Goal: Information Seeking & Learning: Learn about a topic

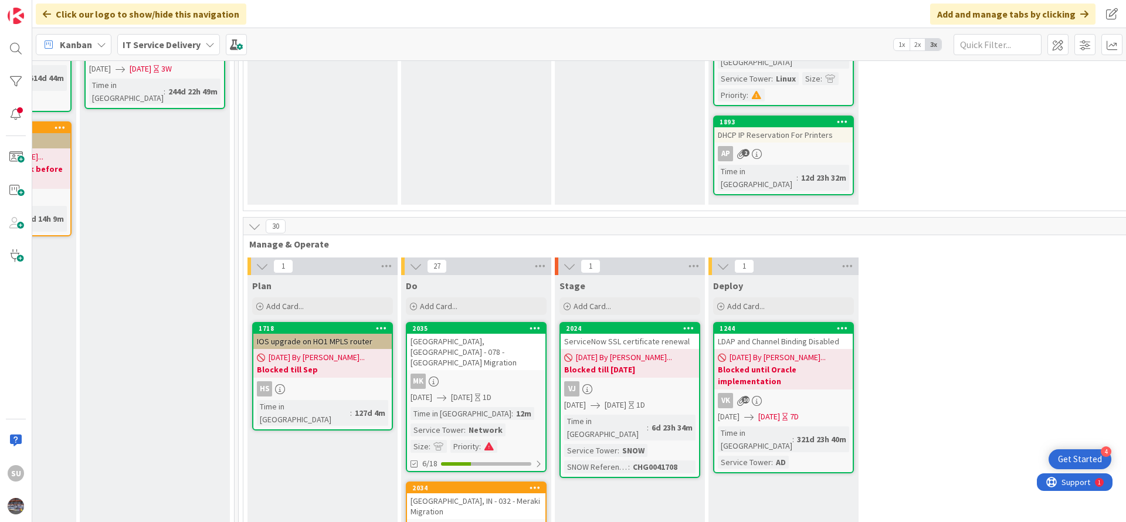
scroll to position [0, 576]
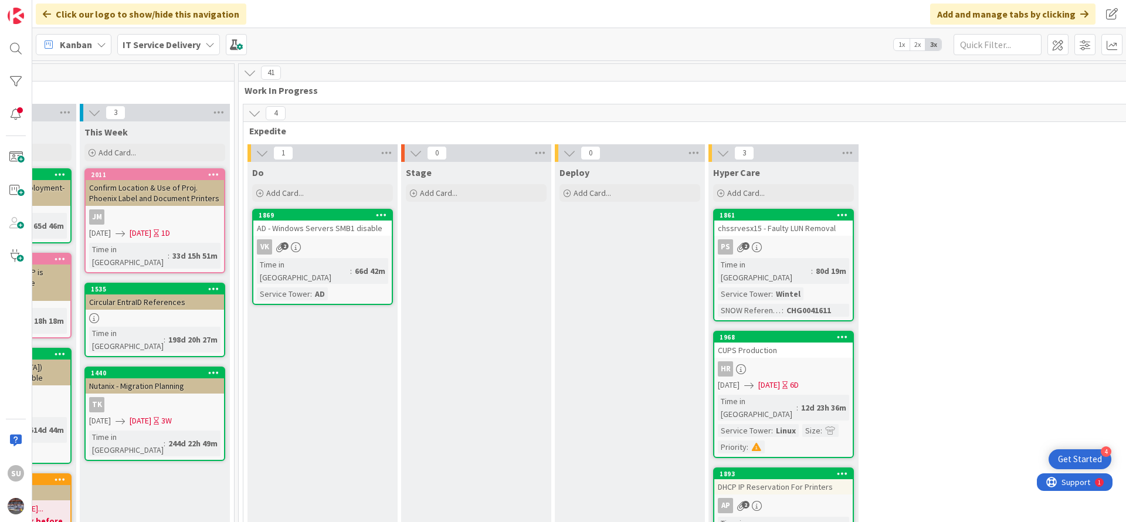
click at [789, 247] on div "PS 2" at bounding box center [784, 246] width 138 height 15
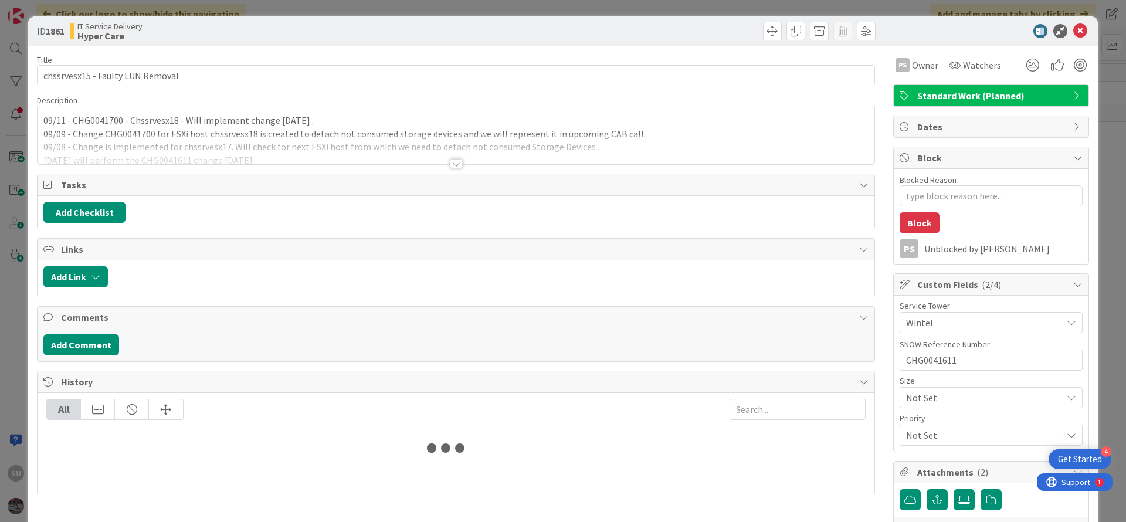
click at [450, 161] on div at bounding box center [456, 163] width 13 height 9
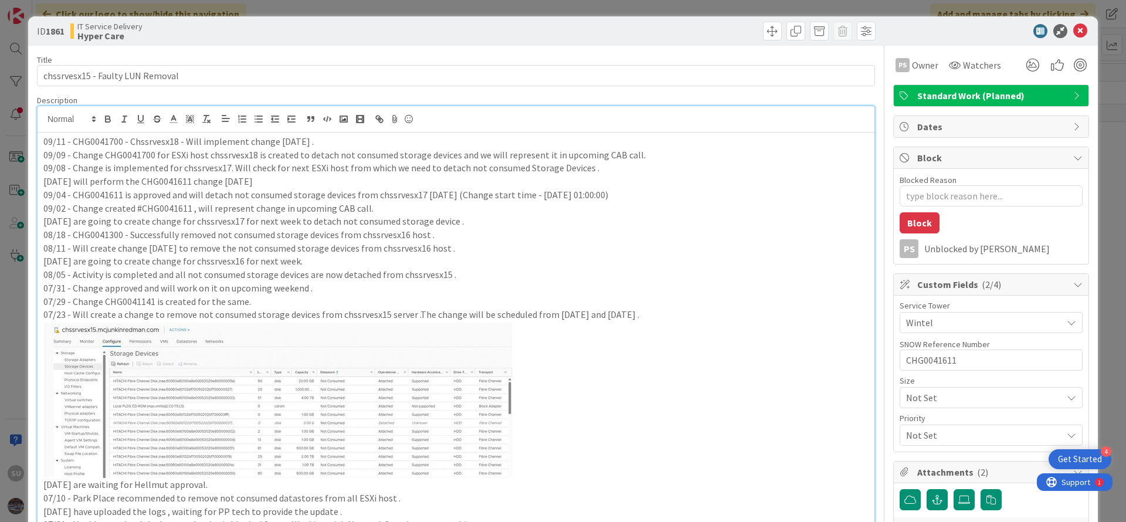
type textarea "x"
drag, startPoint x: 199, startPoint y: 313, endPoint x: 425, endPoint y: 313, distance: 225.9
click at [425, 313] on p "07/23 - Will create a change to remove not consumed storage devices from chssrv…" at bounding box center [455, 314] width 825 height 13
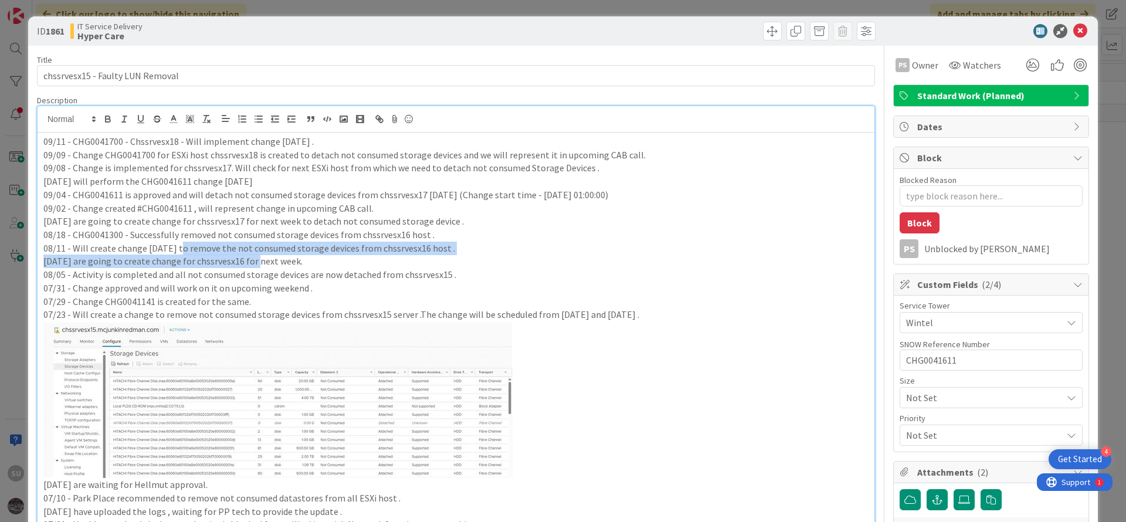
drag, startPoint x: 252, startPoint y: 258, endPoint x: 177, endPoint y: 252, distance: 75.4
click at [177, 252] on div "09/11 - CHG0041700 - Chssrvesx18 - Will implement change [DATE] . 09/09 - Chang…" at bounding box center [456, 418] width 837 height 571
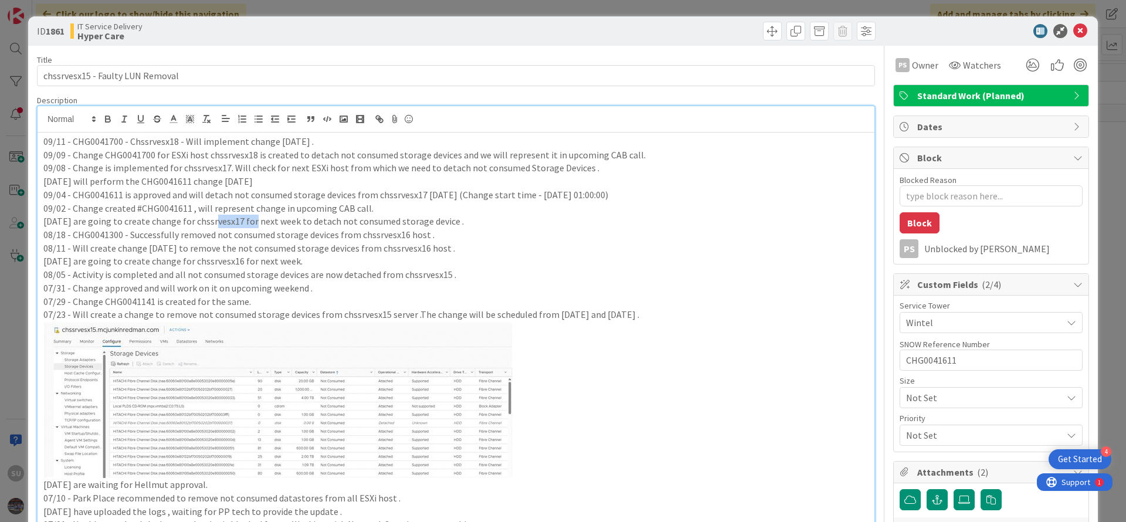
drag, startPoint x: 249, startPoint y: 222, endPoint x: 209, endPoint y: 223, distance: 40.5
click at [209, 223] on p "[DATE] are going to create change for chssrvesx17 for next week to detach not c…" at bounding box center [455, 221] width 825 height 13
